Goal: Information Seeking & Learning: Understand process/instructions

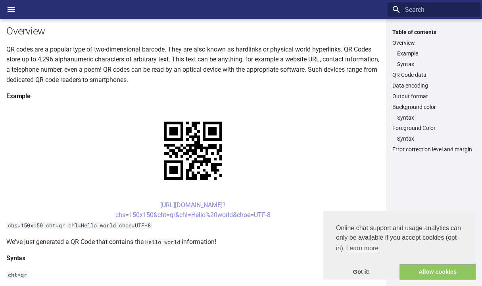
scroll to position [123, 0]
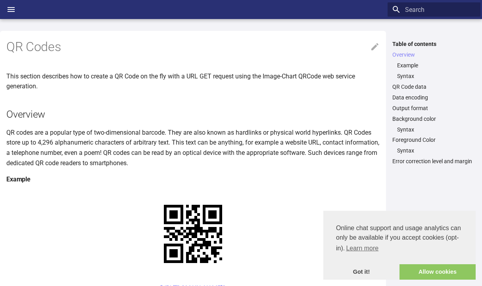
scroll to position [123, 0]
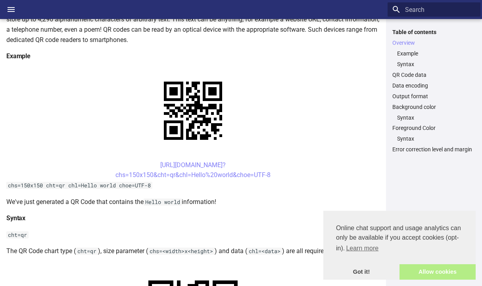
click at [433, 274] on link "Allow cookies" at bounding box center [437, 272] width 76 height 16
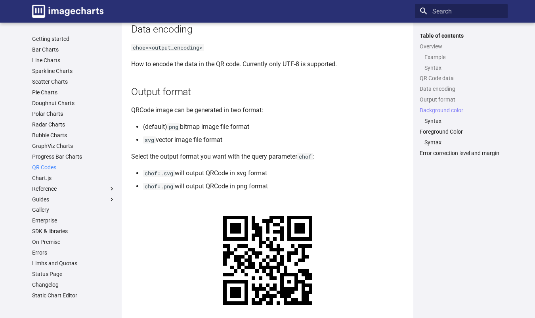
scroll to position [563, 0]
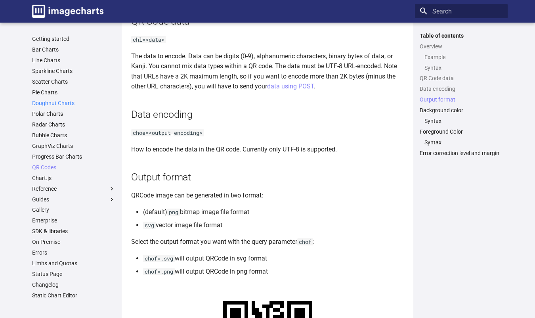
click at [59, 103] on link "Doughnut Charts" at bounding box center [73, 102] width 83 height 7
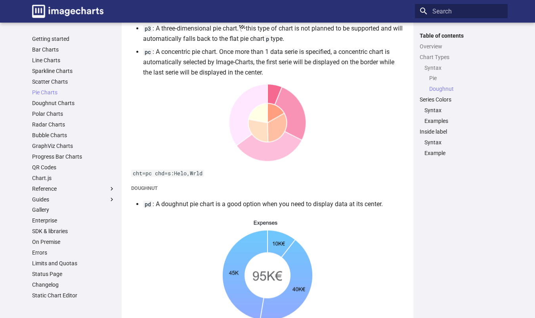
scroll to position [1032, 0]
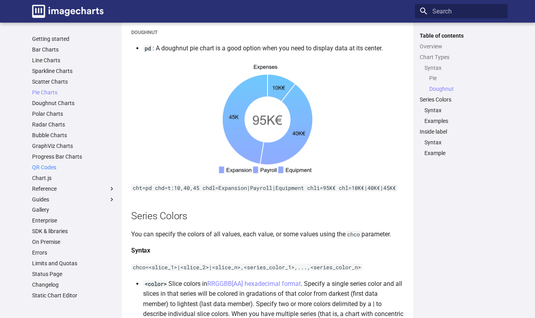
click at [51, 167] on link "QR Codes" at bounding box center [73, 167] width 83 height 7
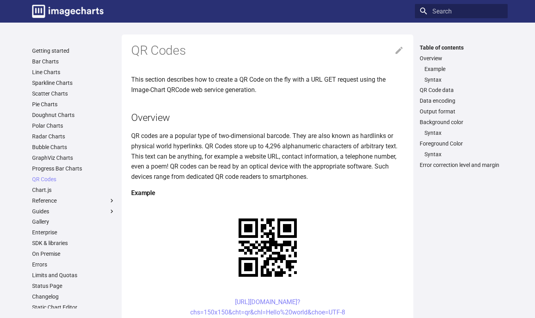
drag, startPoint x: 348, startPoint y: 236, endPoint x: 219, endPoint y: 220, distance: 129.8
copy link "https://image-charts.com/chart? chs=150x150&cht=qr&chl=Hello%20world&choe=UTF-8"
click at [67, 6] on img "Image-Charts documentation" at bounding box center [67, 11] width 71 height 13
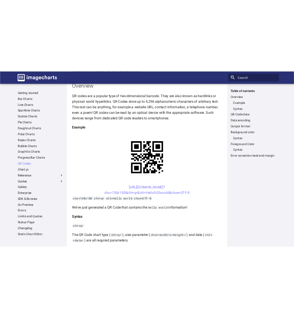
scroll to position [108, 0]
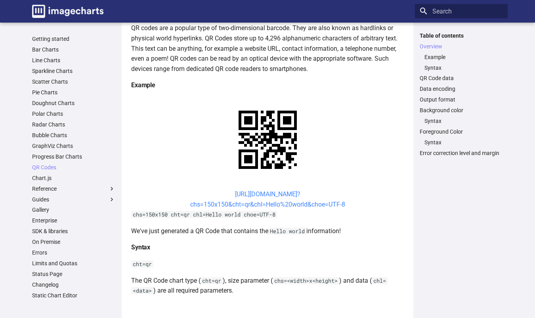
drag, startPoint x: 350, startPoint y: 203, endPoint x: 223, endPoint y: 191, distance: 127.0
click at [223, 191] on center "[URL][DOMAIN_NAME]? chs=150x150&cht=qr&chl=Hello%20world&choe=UTF-8" at bounding box center [267, 199] width 273 height 20
click at [343, 198] on center "https://image-charts.com/chart? chs=150x150&cht=qr&chl=Hello%20world&choe=UTF-8" at bounding box center [267, 199] width 273 height 20
drag, startPoint x: 213, startPoint y: 189, endPoint x: 265, endPoint y: 205, distance: 54.2
click at [265, 205] on center "[URL][DOMAIN_NAME]? chs=150x150&cht=qr&chl=Hello%20world&choe=UTF-8" at bounding box center [267, 199] width 273 height 20
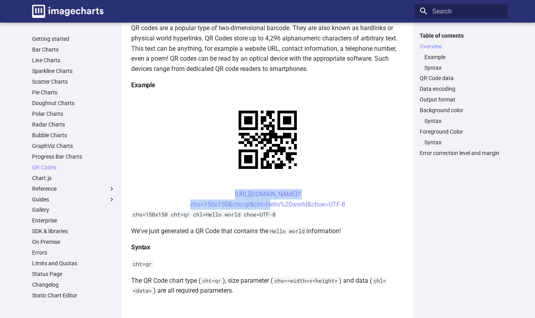
copy link "https://image-charts.com/chart? chs=150x150&cht=qr&chl="
click at [347, 190] on center "[URL][DOMAIN_NAME]? chs=150x150&cht=qr&chl=Hello%20world&choe=UTF-8" at bounding box center [267, 199] width 273 height 20
drag, startPoint x: 219, startPoint y: 194, endPoint x: 264, endPoint y: 202, distance: 45.4
click at [264, 202] on center "[URL][DOMAIN_NAME]? chs=150x150&cht=qr&chl=Hello%20world&choe=UTF-8" at bounding box center [267, 199] width 273 height 20
copy link "https://image-charts.com/chart? chs=150x150&cht=qr&chl="
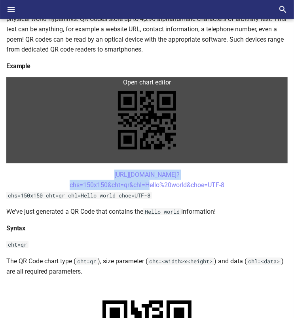
scroll to position [141, 0]
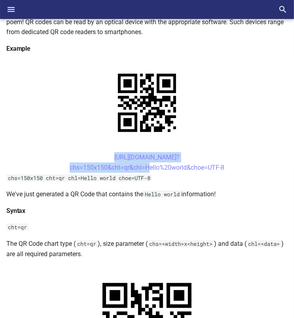
click at [227, 161] on center "[URL][DOMAIN_NAME]? chs=150x150&cht=qr&chl=Hello%20world&choe=UTF-8" at bounding box center [147, 162] width 282 height 20
drag, startPoint x: 99, startPoint y: 157, endPoint x: 144, endPoint y: 167, distance: 45.9
click at [144, 167] on center "https://image-charts.com/chart? chs=150x150&cht=qr&chl=Hello%20world&choe=UTF-8" at bounding box center [147, 162] width 282 height 20
copy link "https://image-charts.com/chart? chs=150x150&cht=qr&chl="
